Goal: Entertainment & Leisure: Consume media (video, audio)

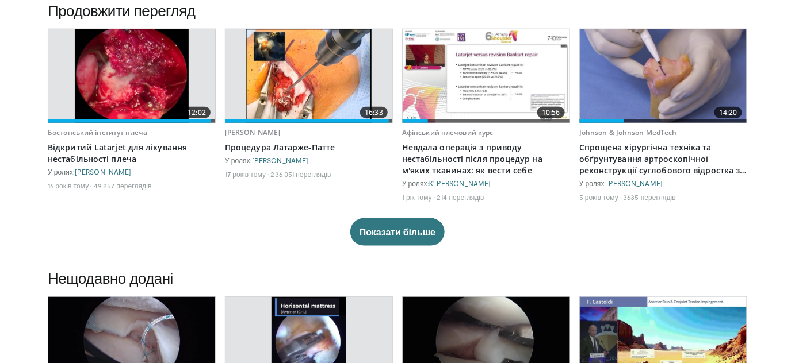
scroll to position [366, 0]
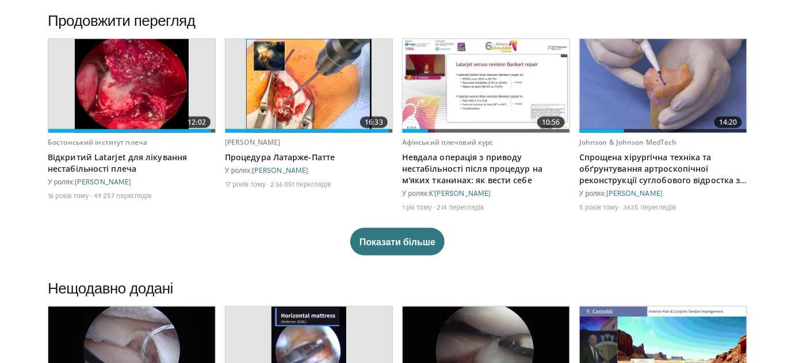
click at [311, 85] on img at bounding box center [308, 86] width 125 height 94
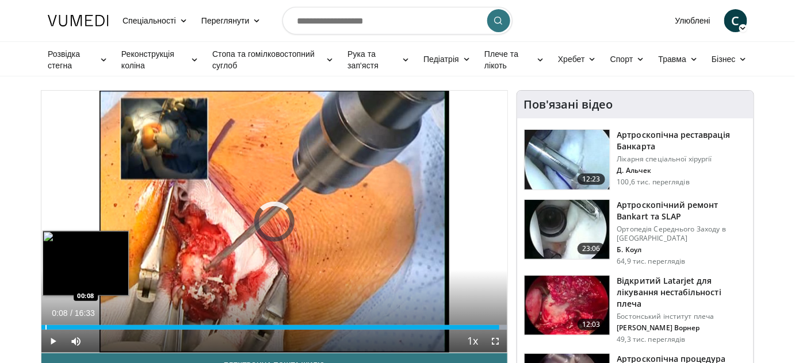
click at [45, 326] on div "Progress Bar" at bounding box center [45, 327] width 1 height 5
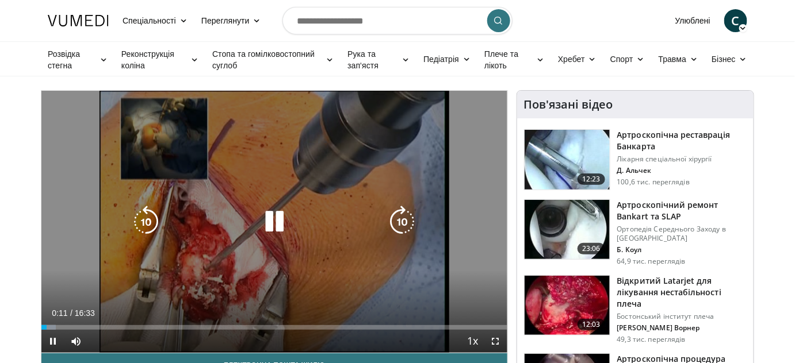
click at [408, 214] on icon "Video Player" at bounding box center [402, 222] width 32 height 32
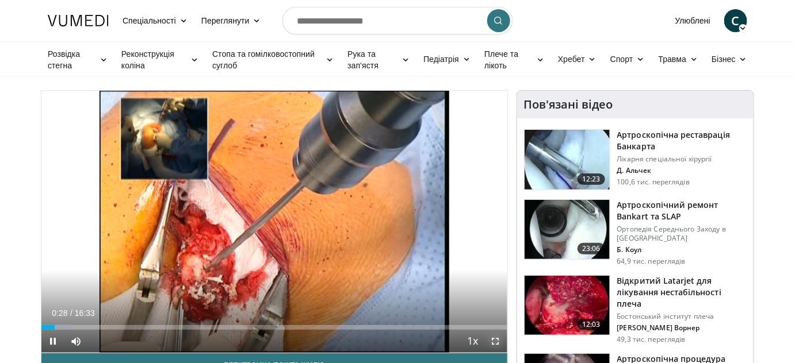
click at [497, 341] on span "Video Player" at bounding box center [495, 341] width 23 height 23
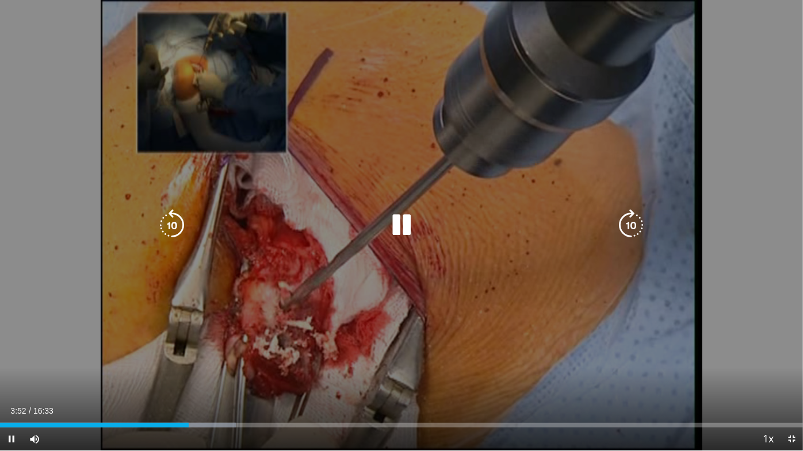
click at [408, 208] on div "10 seconds Tap to unmute" at bounding box center [401, 225] width 803 height 451
click at [398, 228] on icon "Video Player" at bounding box center [401, 225] width 32 height 32
drag, startPoint x: 408, startPoint y: 225, endPoint x: 415, endPoint y: 227, distance: 7.7
click at [408, 224] on icon "Video Player" at bounding box center [401, 225] width 32 height 32
click at [397, 217] on icon "Video Player" at bounding box center [401, 225] width 32 height 32
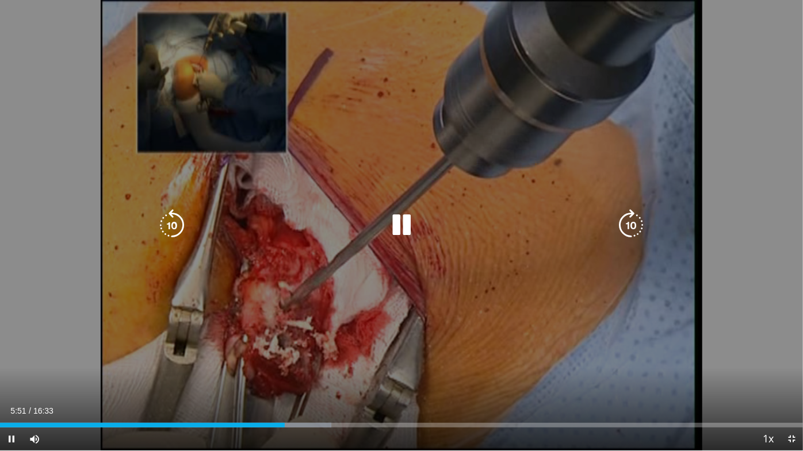
click at [395, 233] on icon "Video Player" at bounding box center [401, 225] width 32 height 32
click at [406, 228] on icon "Video Player" at bounding box center [401, 225] width 32 height 32
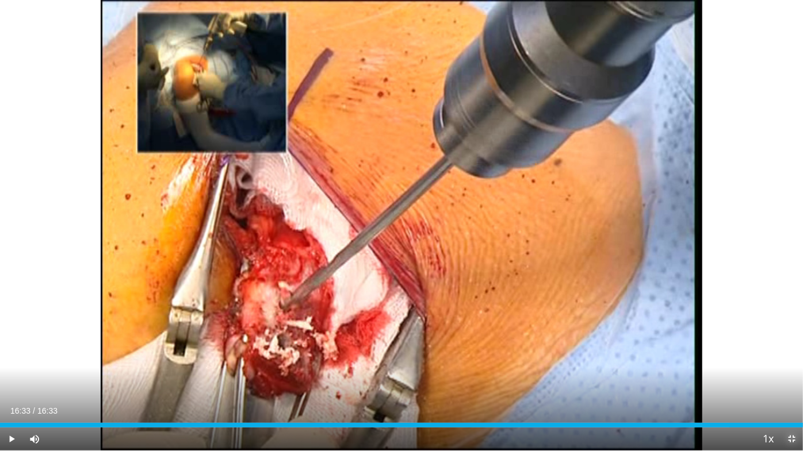
click at [794, 363] on span "Video Player" at bounding box center [791, 439] width 23 height 23
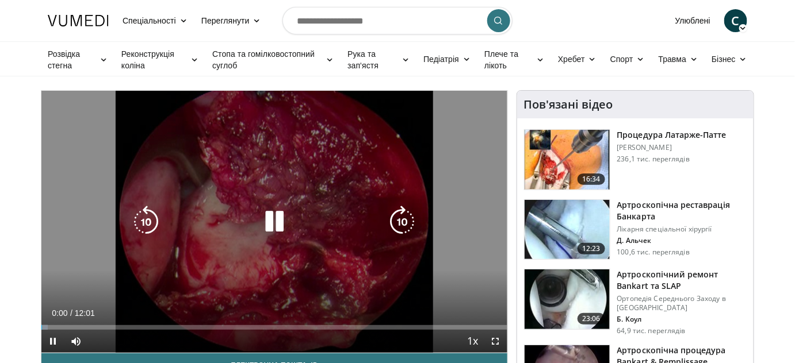
click at [274, 230] on icon "Video Player" at bounding box center [274, 222] width 32 height 32
click at [293, 218] on div "Video Player" at bounding box center [274, 221] width 279 height 23
click at [271, 228] on icon "Video Player" at bounding box center [274, 222] width 32 height 32
click at [384, 231] on div "Video Player" at bounding box center [274, 221] width 279 height 23
click at [403, 225] on icon "Video Player" at bounding box center [402, 222] width 32 height 32
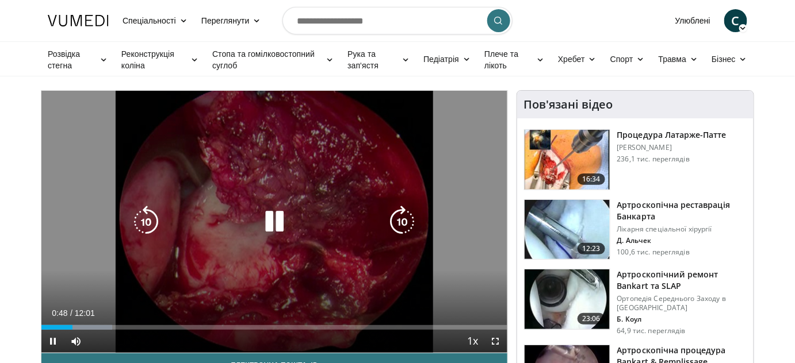
click at [304, 194] on div "10 seconds Tap to unmute" at bounding box center [274, 222] width 466 height 262
click at [278, 212] on icon "Video Player" at bounding box center [274, 222] width 32 height 32
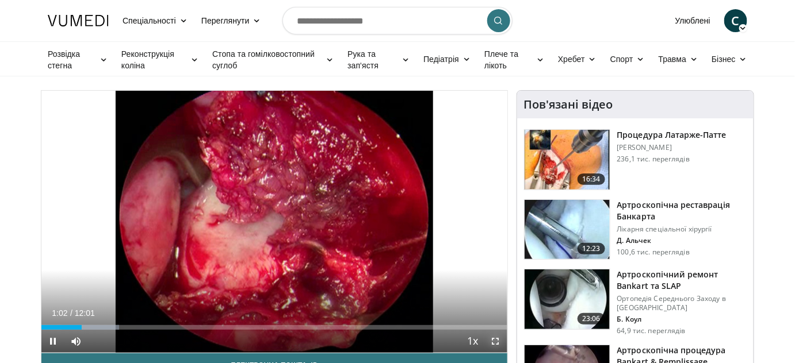
click at [493, 338] on span "Video Player" at bounding box center [495, 341] width 23 height 23
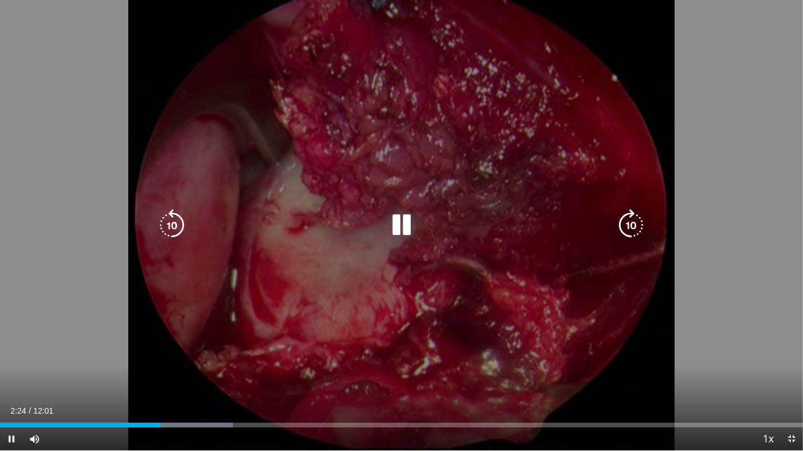
click at [402, 233] on icon "Video Player" at bounding box center [401, 225] width 32 height 32
click at [398, 217] on icon "Video Player" at bounding box center [401, 225] width 32 height 32
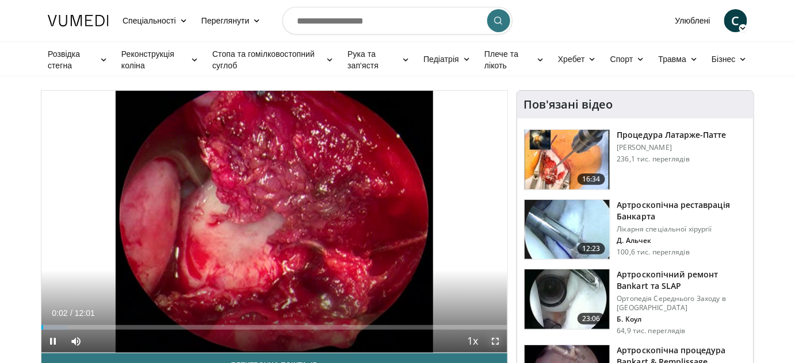
click at [499, 340] on span "Video Player" at bounding box center [495, 341] width 23 height 23
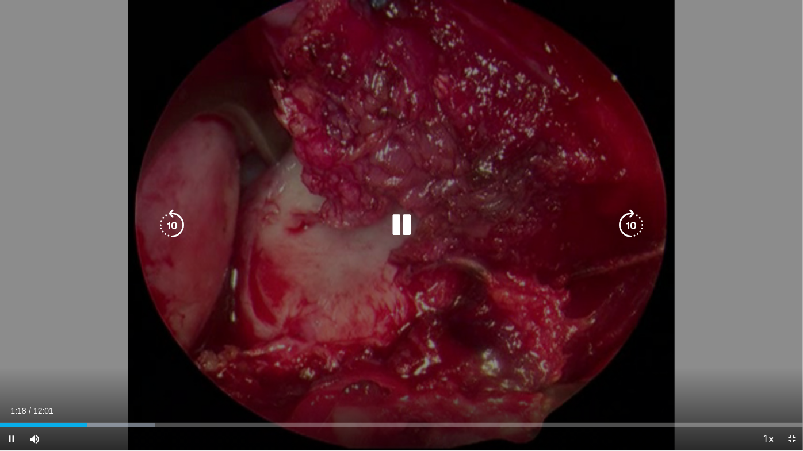
click at [394, 223] on icon "Video Player" at bounding box center [401, 225] width 32 height 32
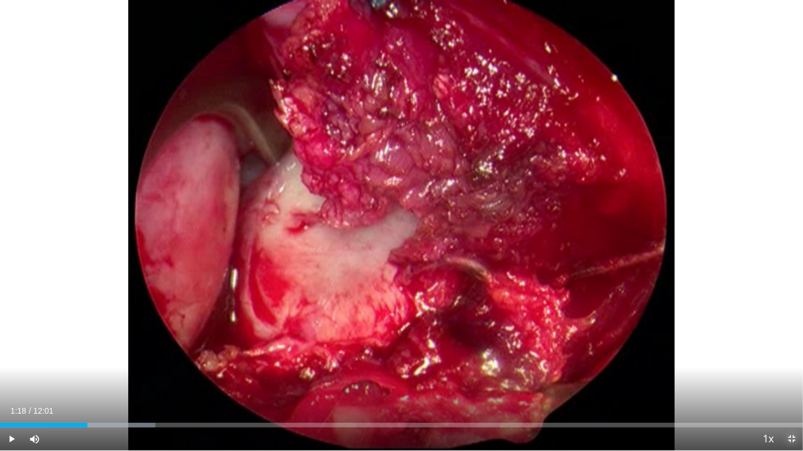
click at [794, 363] on span "Video Player" at bounding box center [791, 439] width 23 height 23
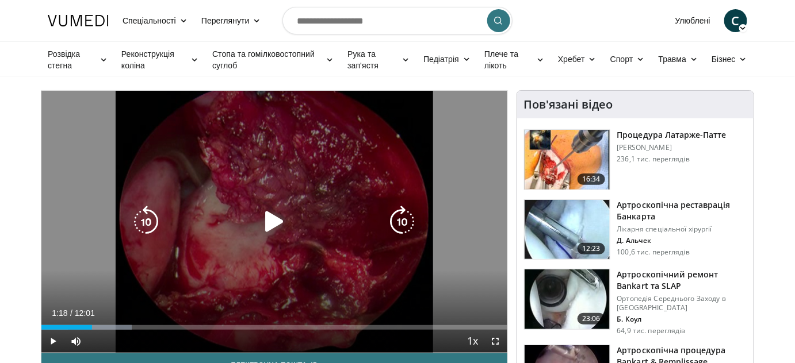
click at [270, 217] on icon "Video Player" at bounding box center [274, 222] width 32 height 32
